Goal: Task Accomplishment & Management: Manage account settings

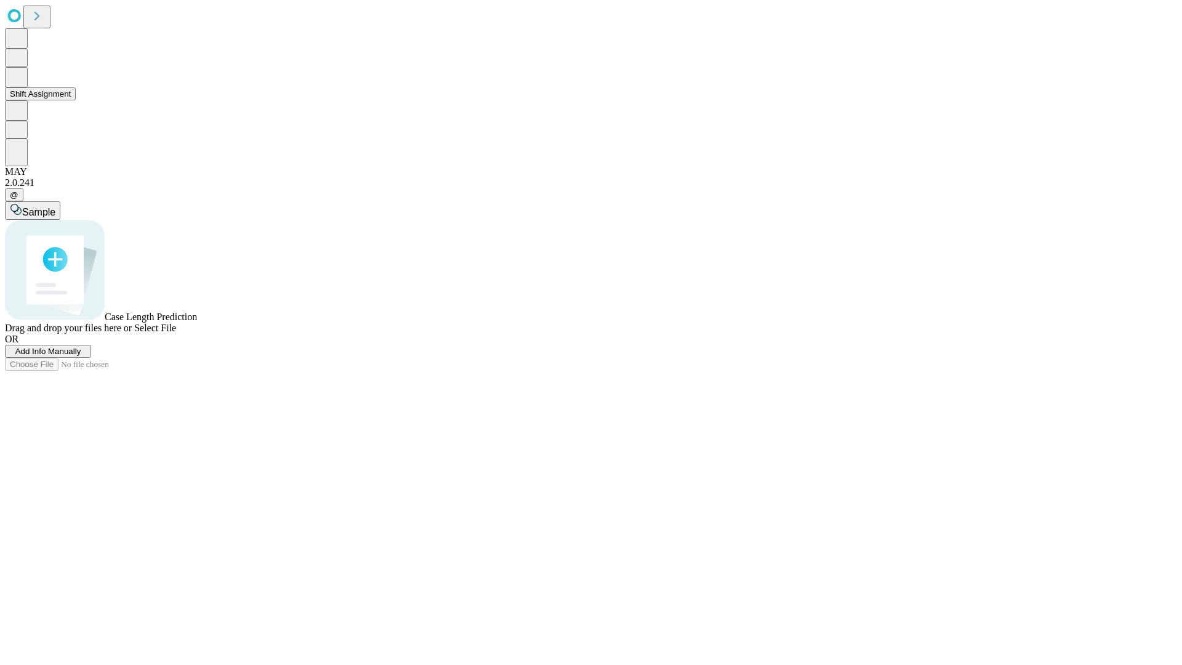
click at [76, 100] on button "Shift Assignment" at bounding box center [40, 93] width 71 height 13
